Goal: Task Accomplishment & Management: Manage account settings

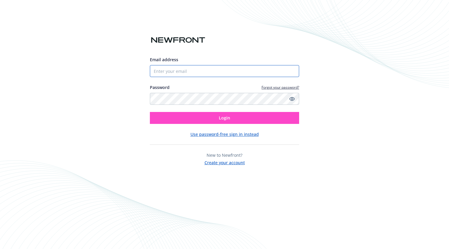
type input "Kotantoulas"
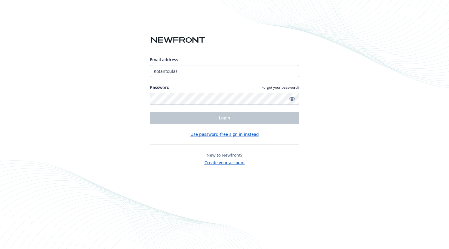
click at [244, 106] on div "Email address Kotantoulas Password Forgot your password? Login" at bounding box center [224, 89] width 149 height 67
